Goal: Transaction & Acquisition: Download file/media

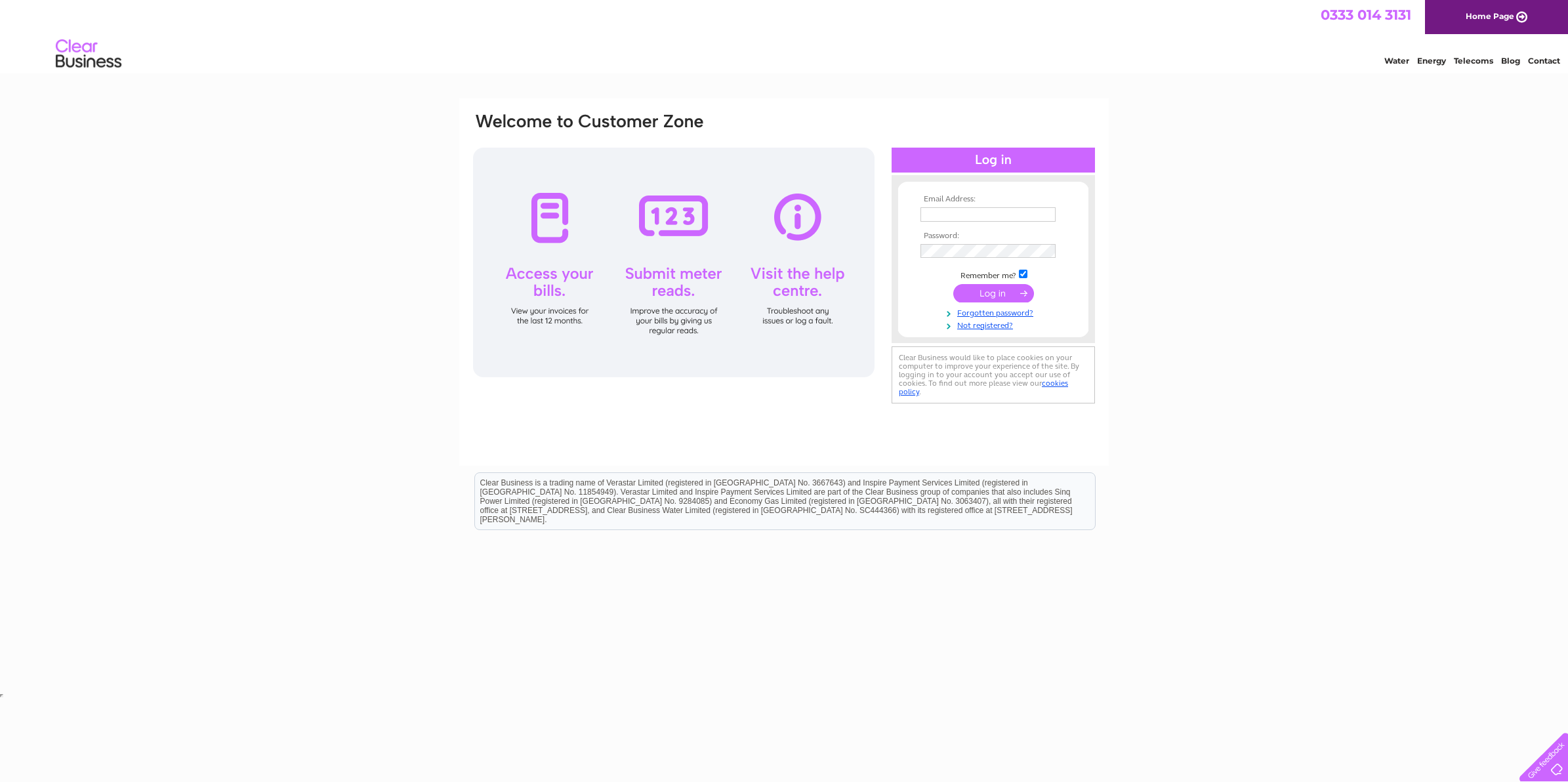
type input "[EMAIL_ADDRESS][DOMAIN_NAME]"
click at [985, 286] on input "submit" at bounding box center [993, 293] width 80 height 18
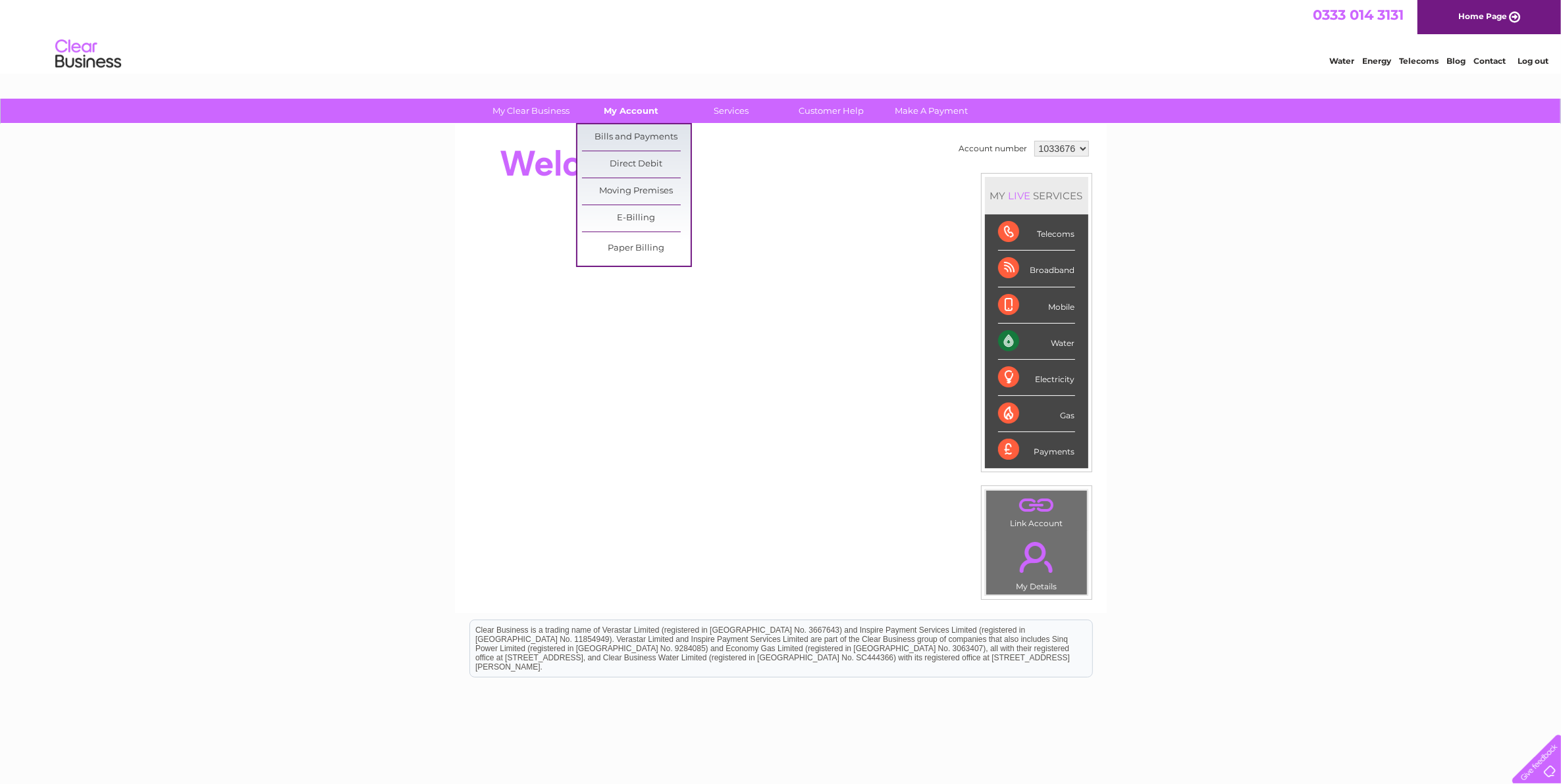
click at [647, 110] on link "My Account" at bounding box center [631, 111] width 108 height 25
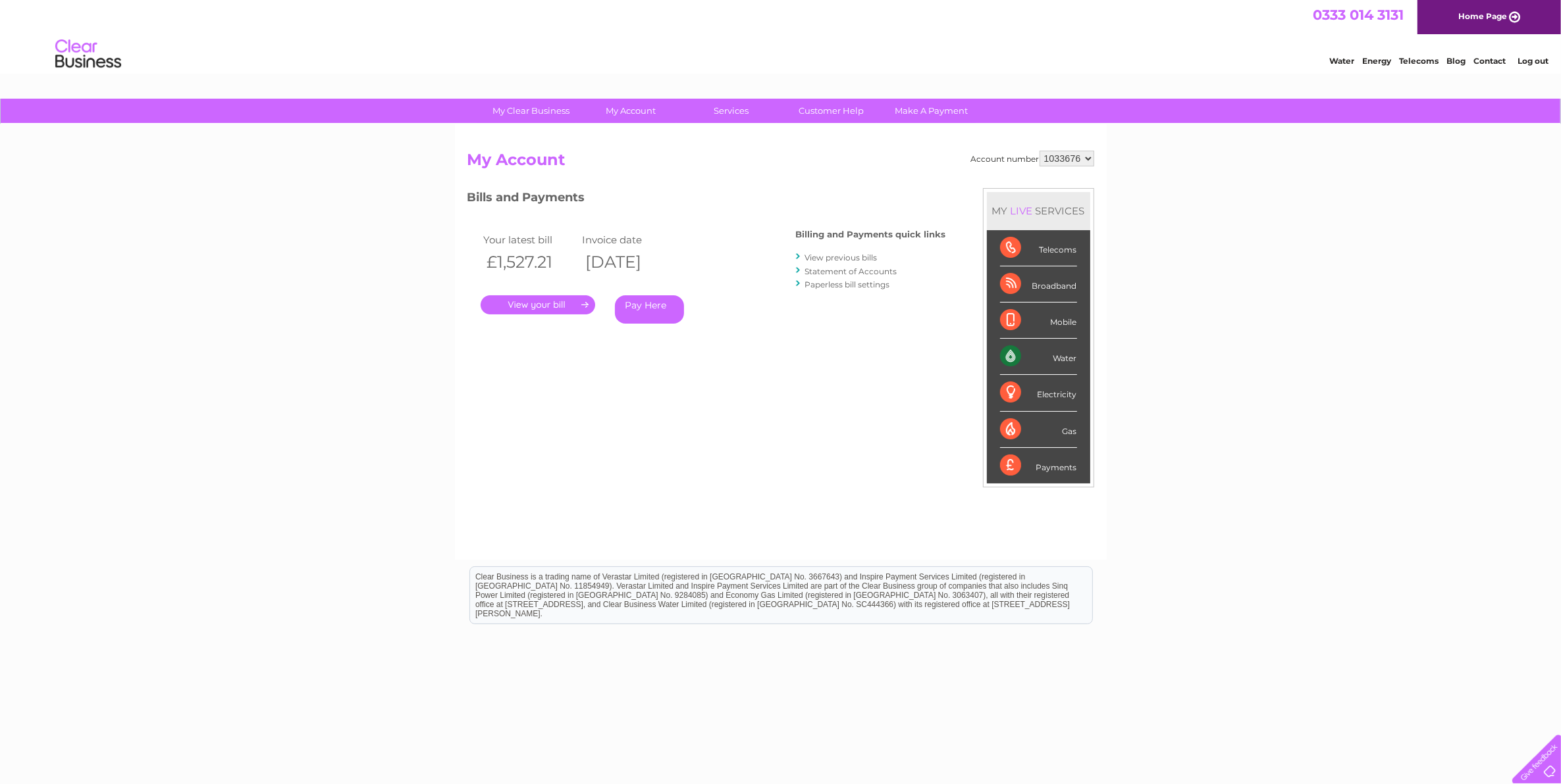
click at [539, 303] on link "." at bounding box center [538, 305] width 114 height 19
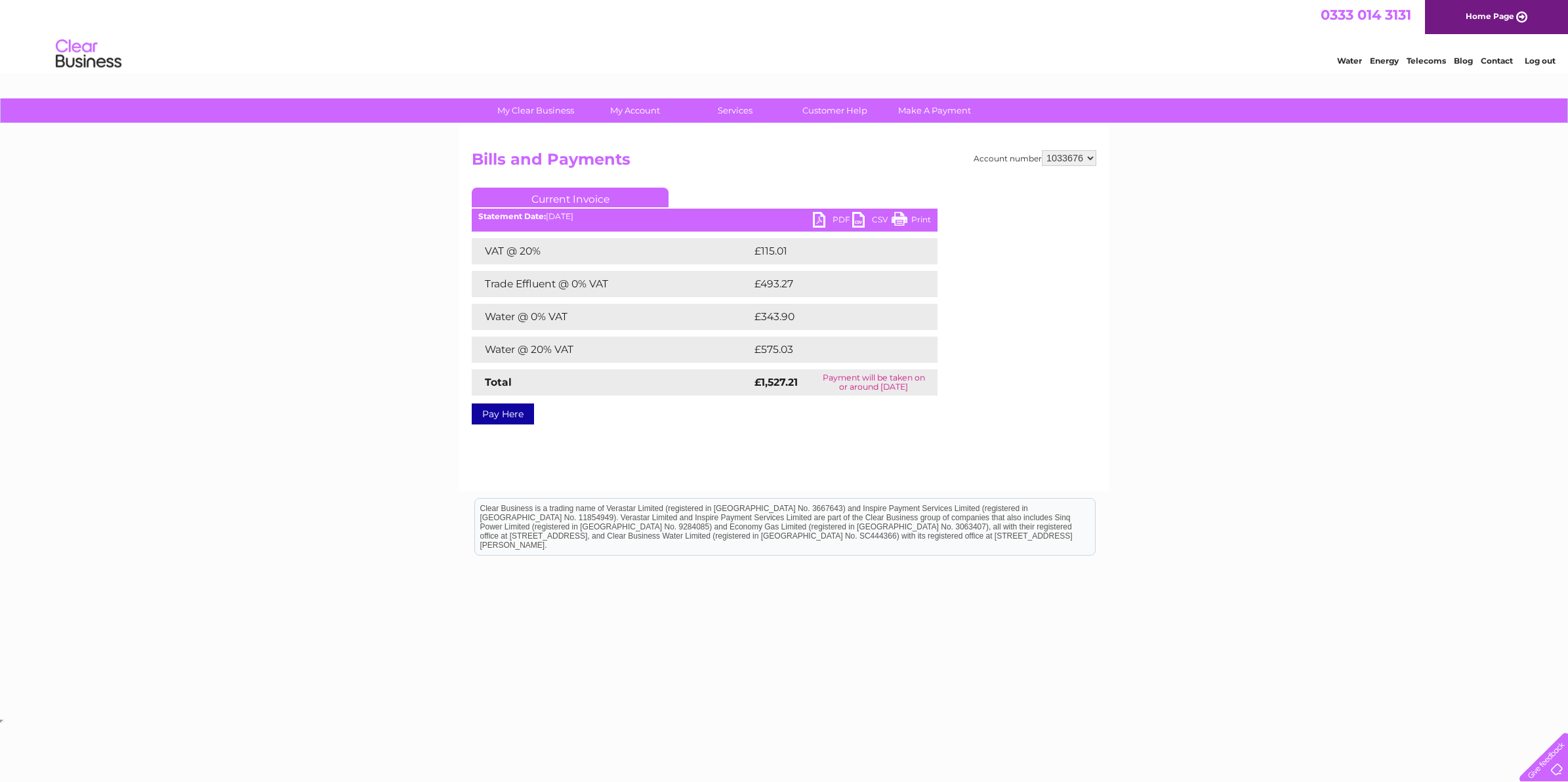
click at [813, 215] on link "PDF" at bounding box center [832, 221] width 39 height 19
click at [815, 215] on link "PDF" at bounding box center [832, 221] width 39 height 19
